Goal: Transaction & Acquisition: Download file/media

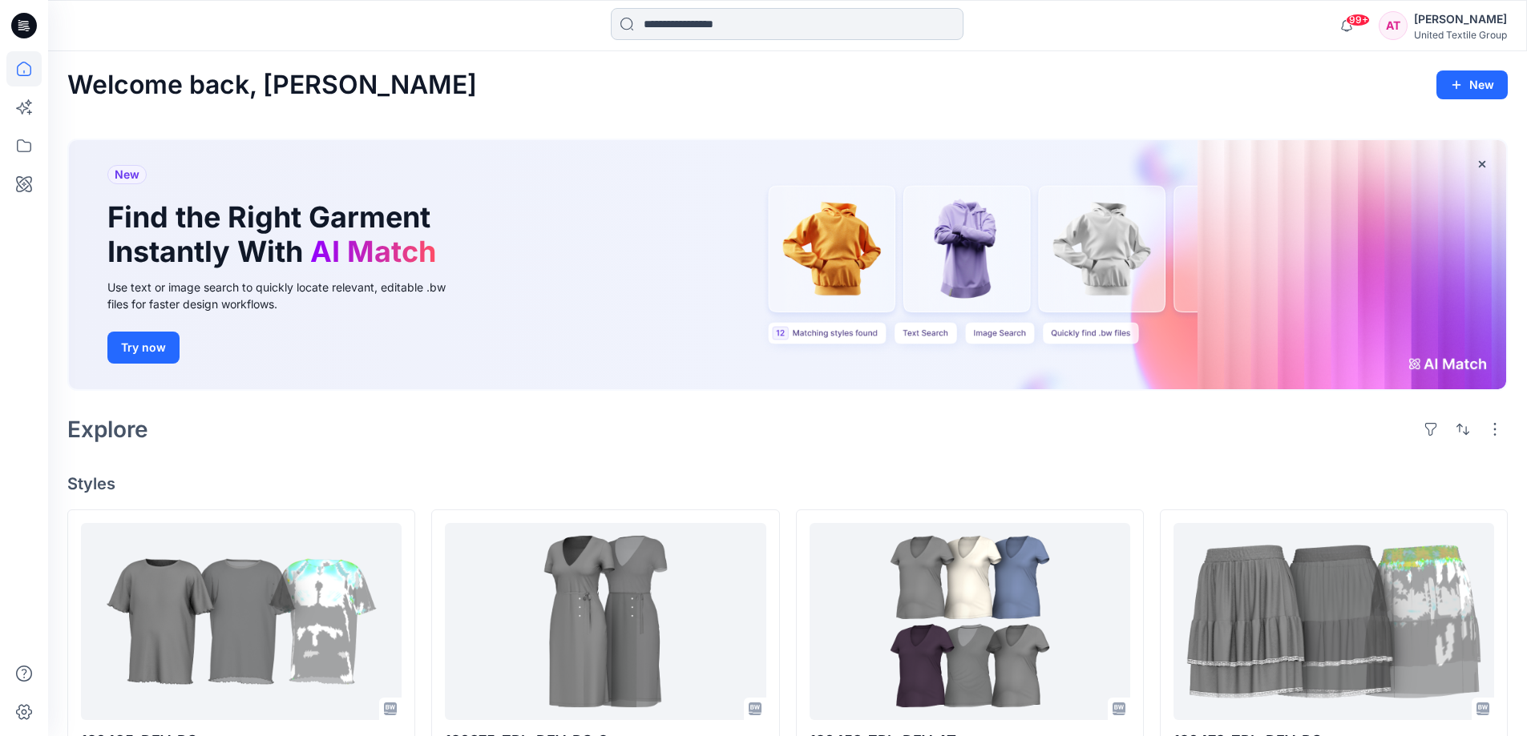
click at [684, 25] on input at bounding box center [787, 24] width 353 height 32
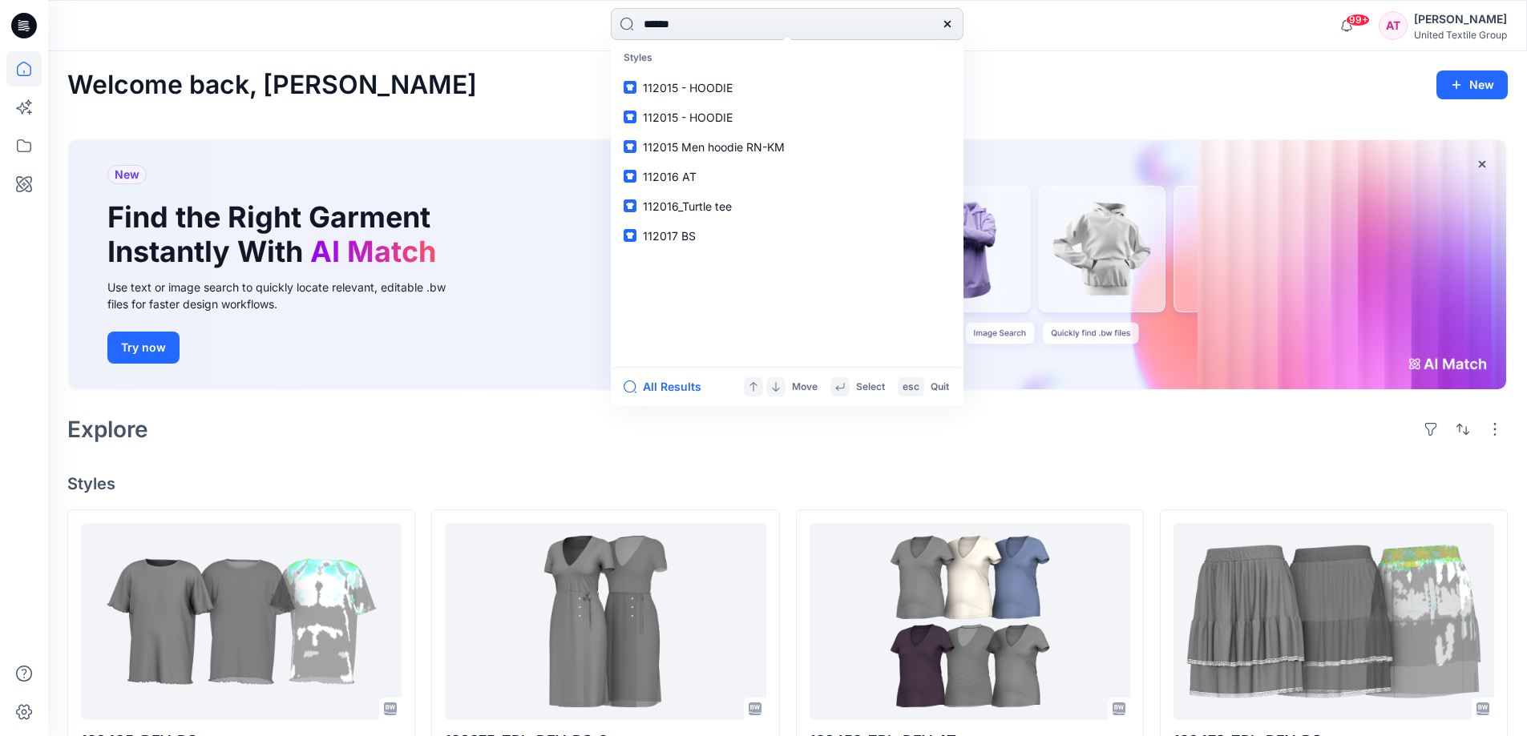
type input "******"
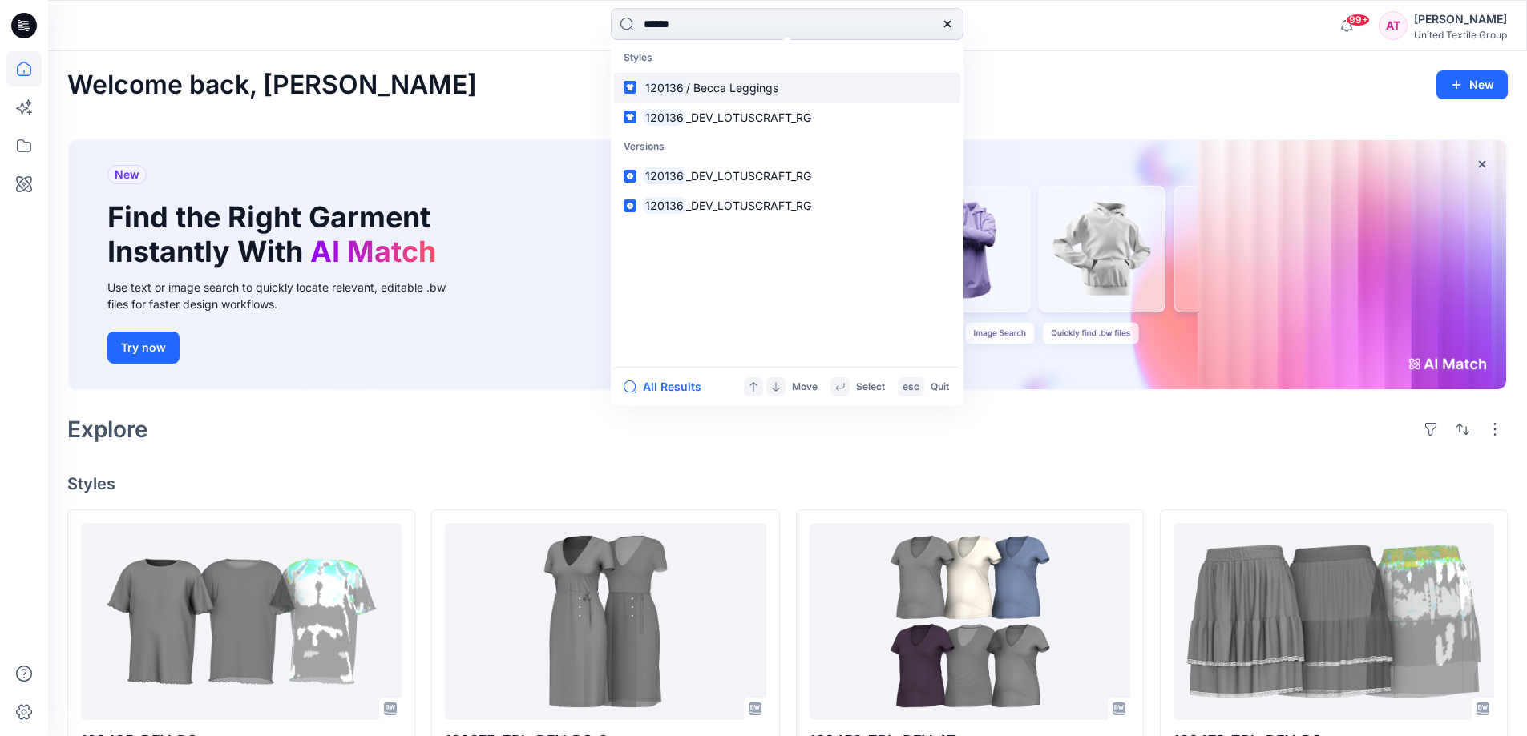
click at [734, 85] on span "/ Becca Leggings" at bounding box center [732, 88] width 92 height 14
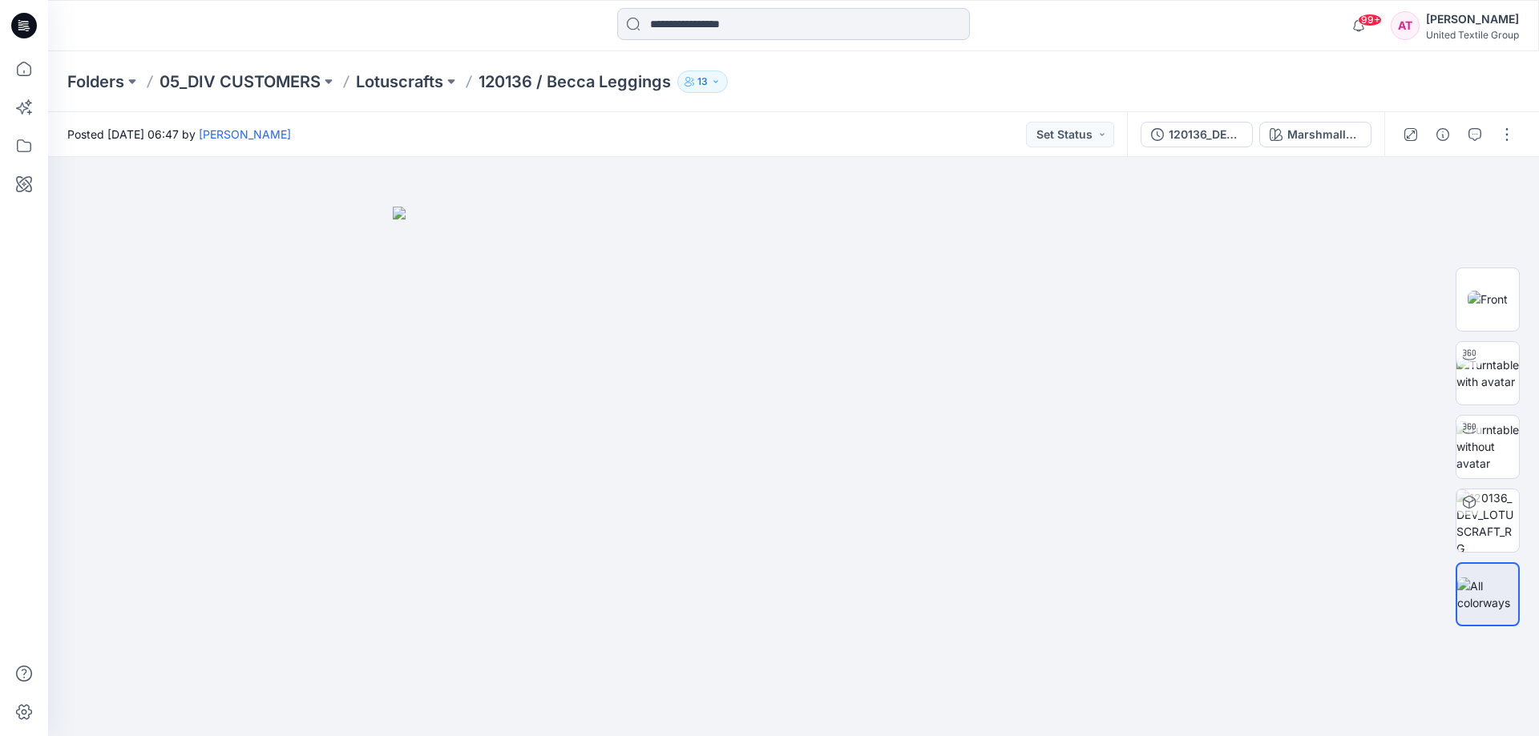
click at [735, 30] on input at bounding box center [793, 24] width 353 height 32
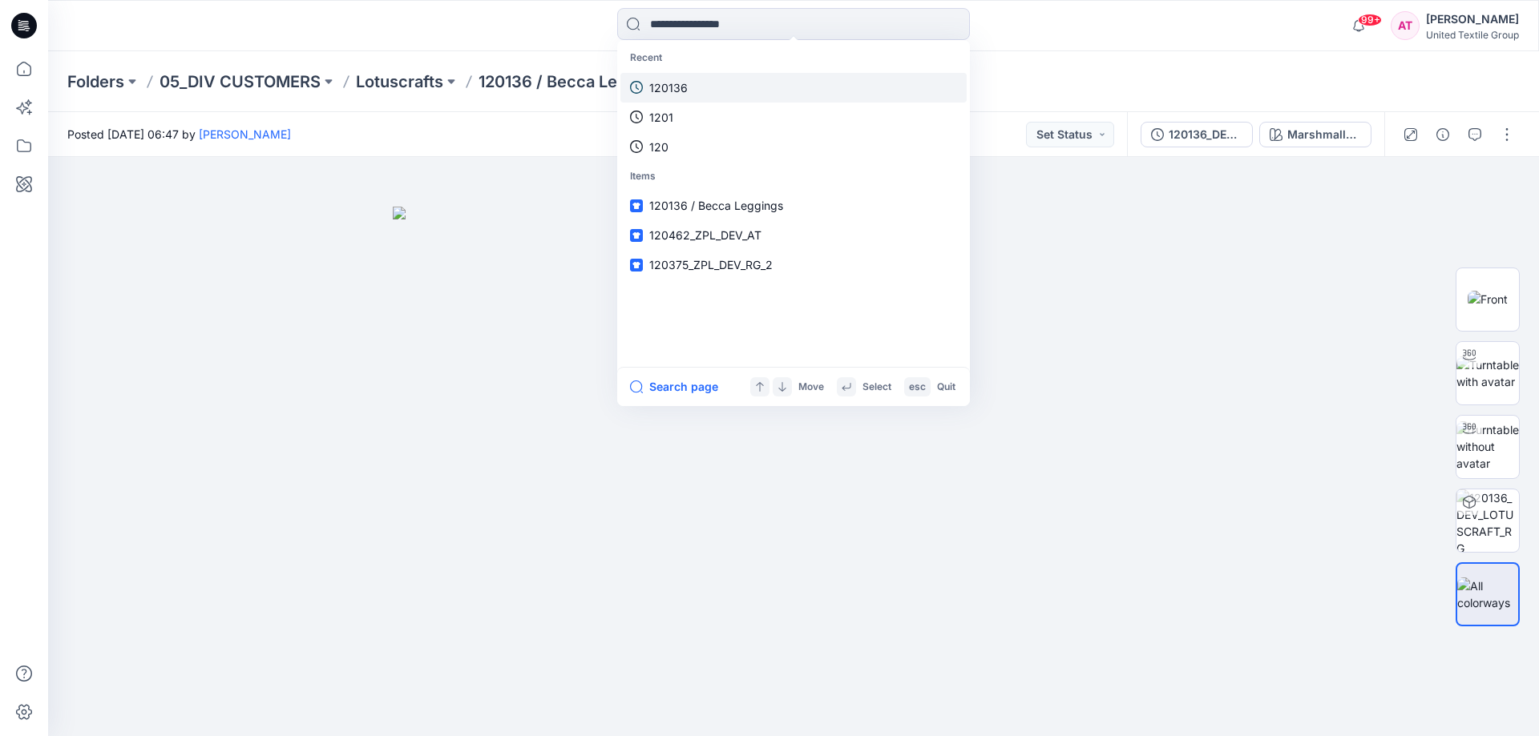
click at [735, 88] on link "120136" at bounding box center [793, 88] width 346 height 30
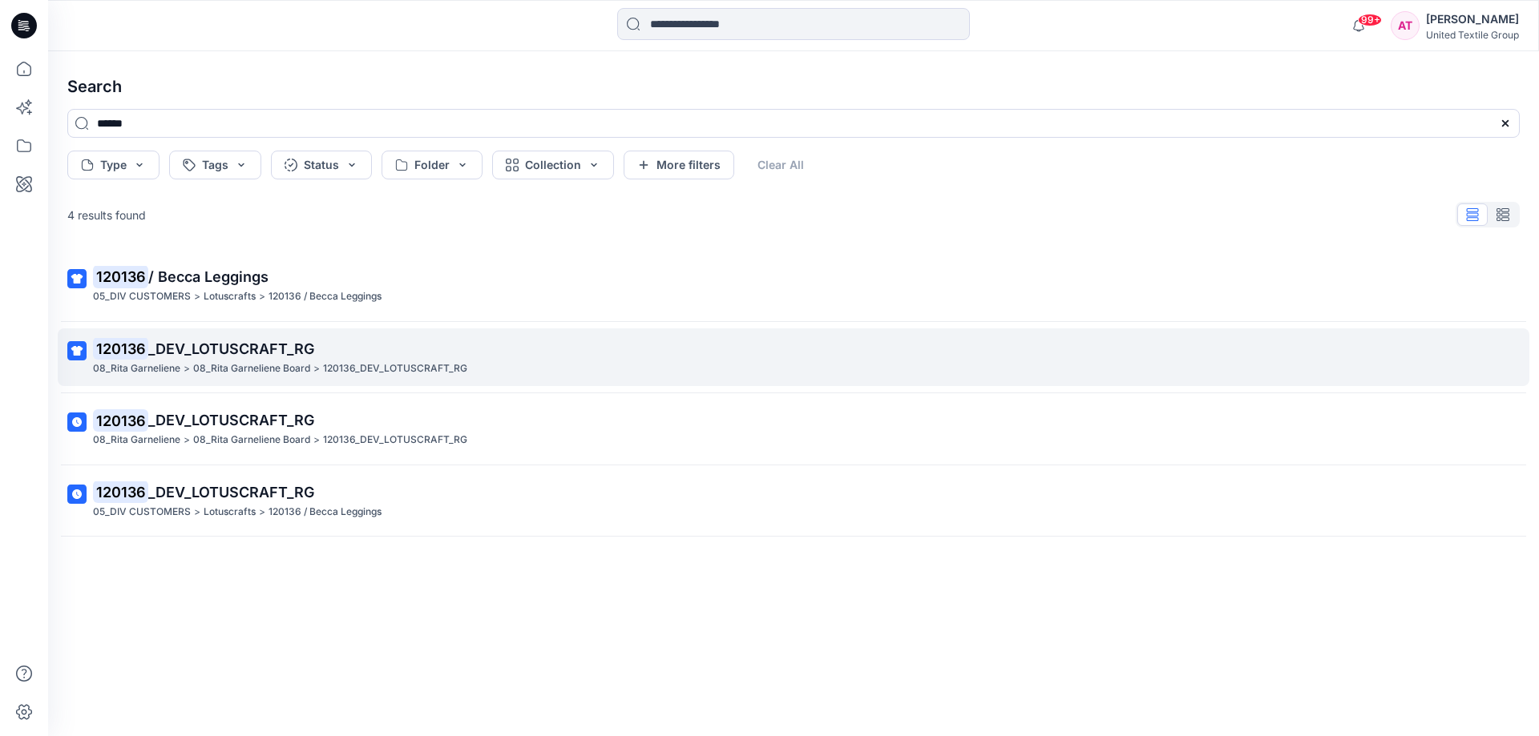
click at [222, 349] on span "_DEV_LOTUSCRAFT_RG" at bounding box center [231, 349] width 166 height 17
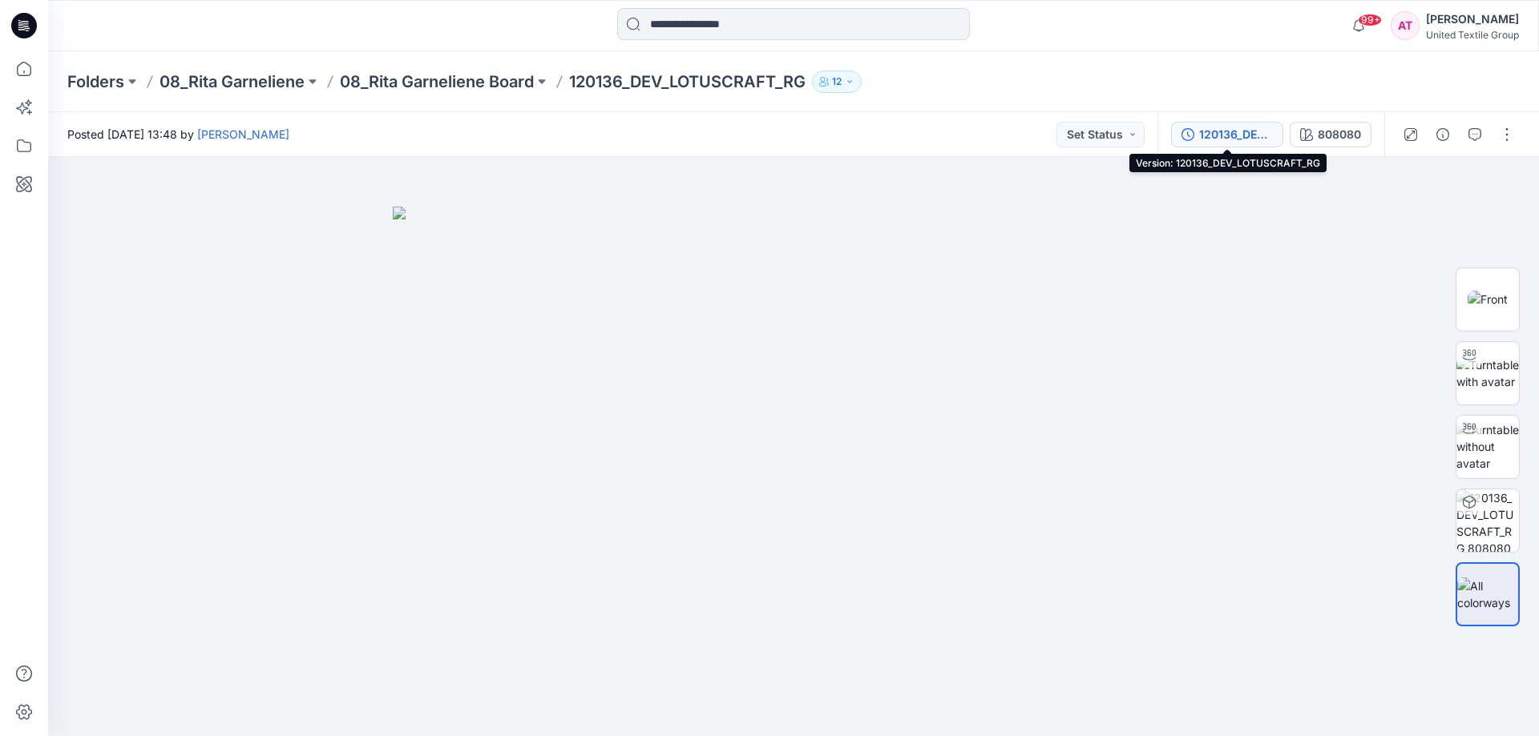
click at [1256, 127] on div "120136_DEV_LOTUSCRAFT_RG" at bounding box center [1236, 135] width 74 height 18
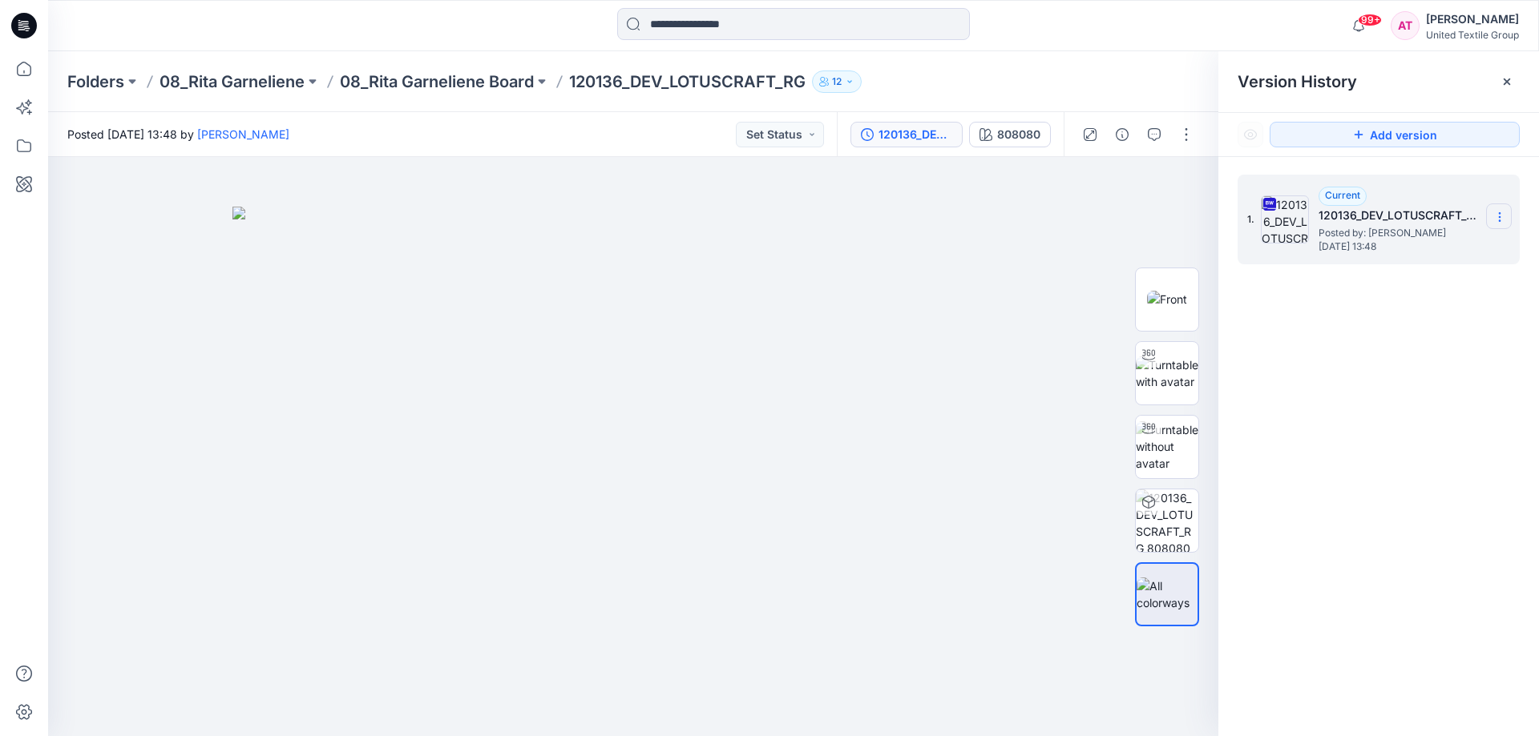
click at [1498, 214] on icon at bounding box center [1499, 217] width 13 height 13
click at [1388, 244] on span "Download Source BW File" at bounding box center [1418, 248] width 135 height 19
click at [1499, 217] on icon at bounding box center [1498, 217] width 1 height 1
click at [1088, 256] on div at bounding box center [633, 446] width 1170 height 579
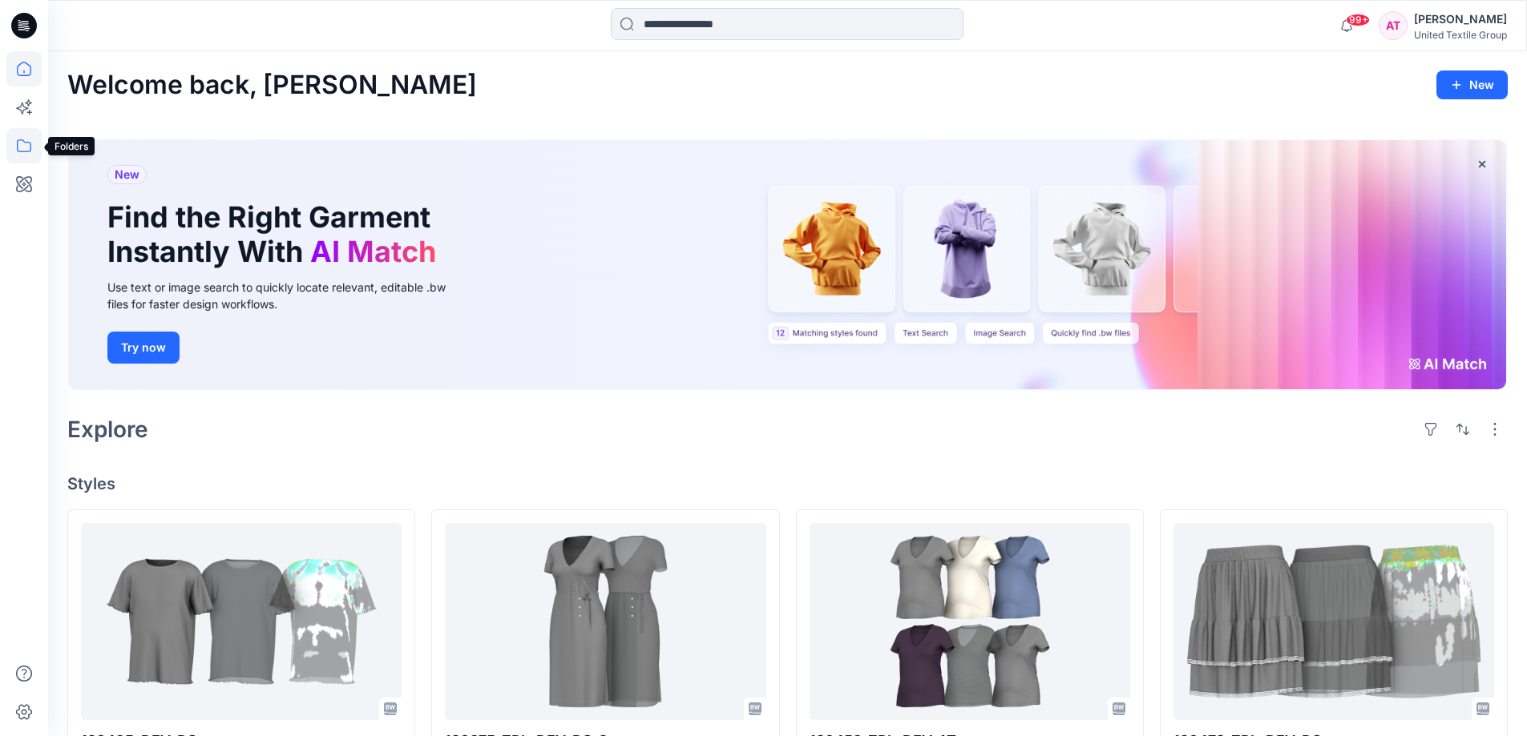
click at [23, 150] on icon at bounding box center [23, 145] width 35 height 35
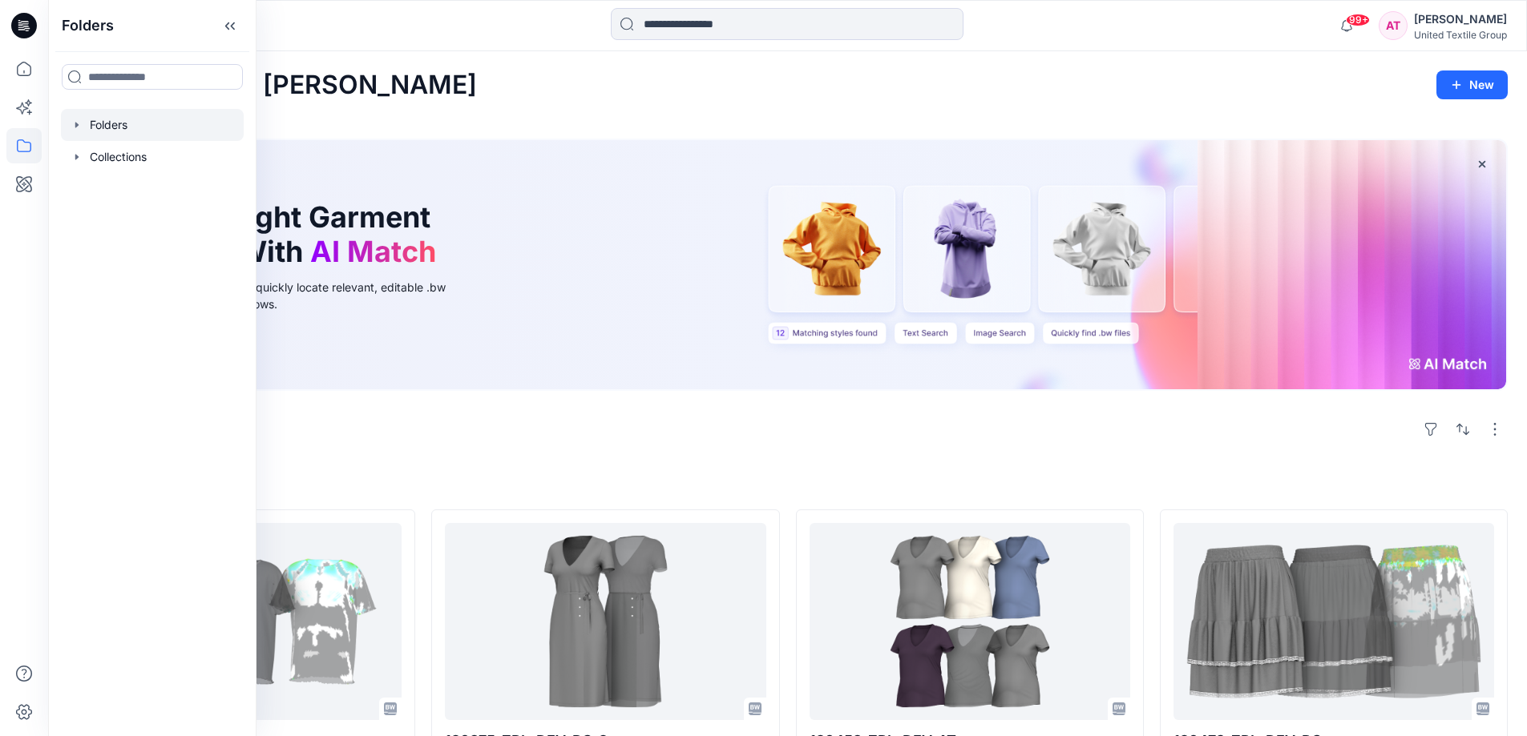
click at [117, 118] on div at bounding box center [152, 125] width 183 height 32
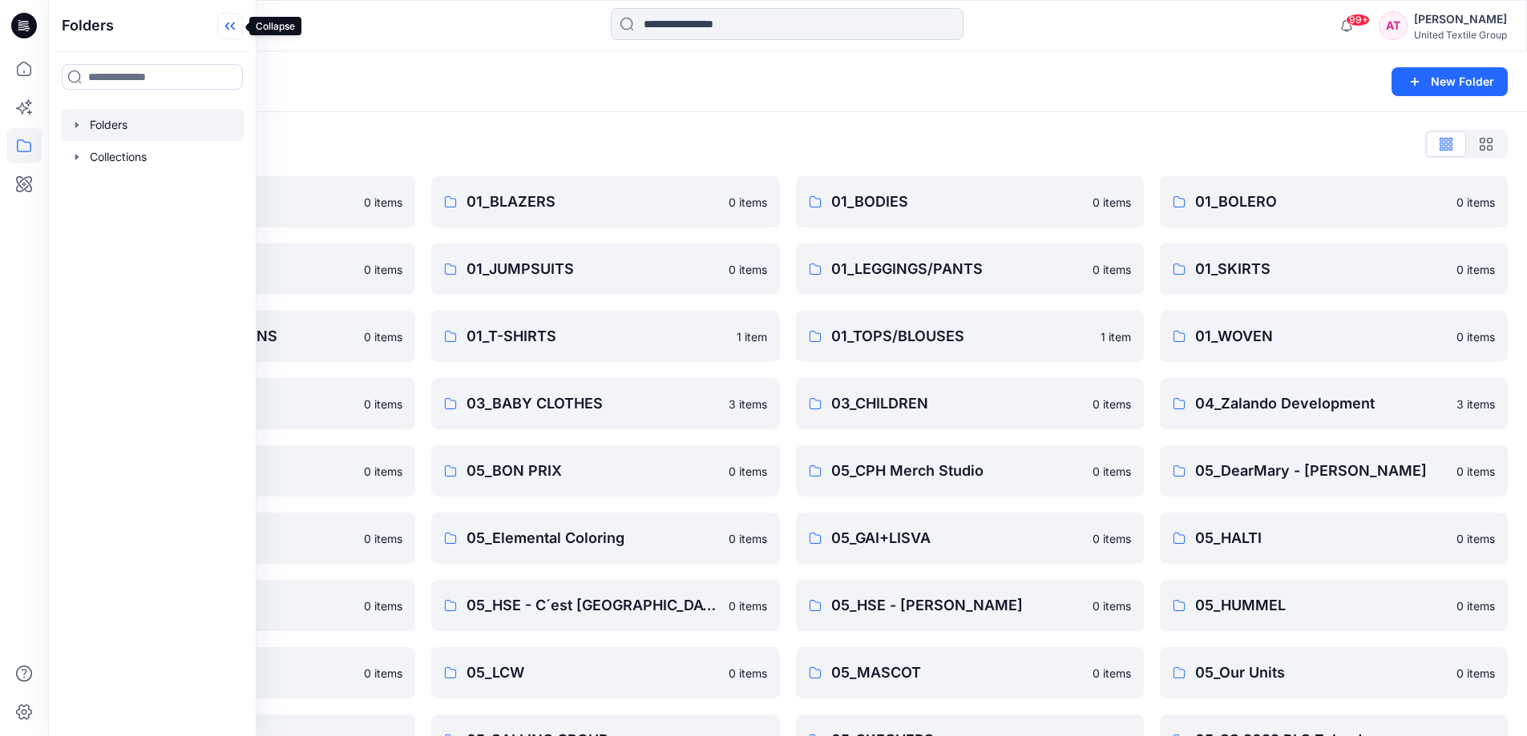
click at [226, 25] on icon at bounding box center [230, 26] width 26 height 26
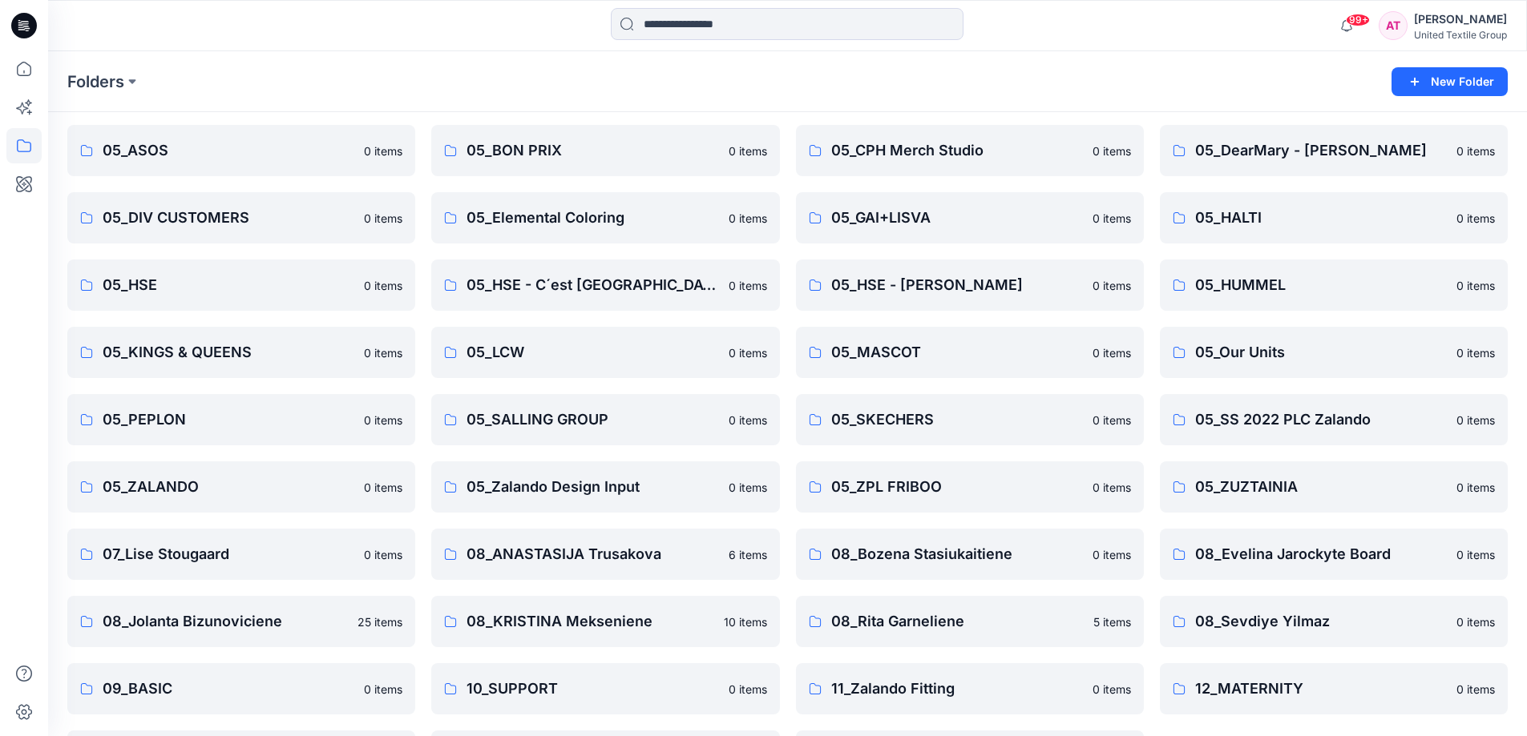
scroll to position [385, 0]
